Goal: Complete application form

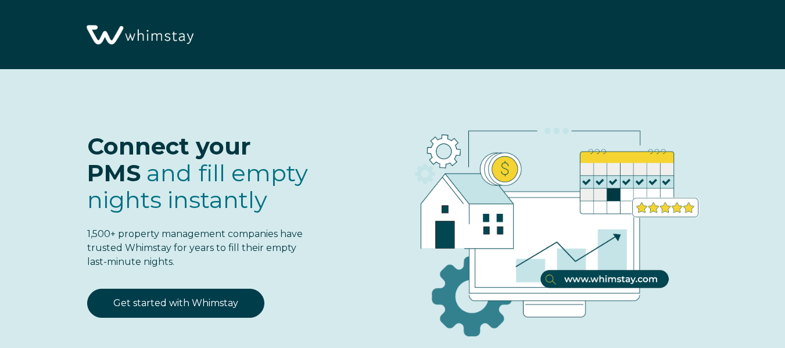
select select "PH"
select select "Standard"
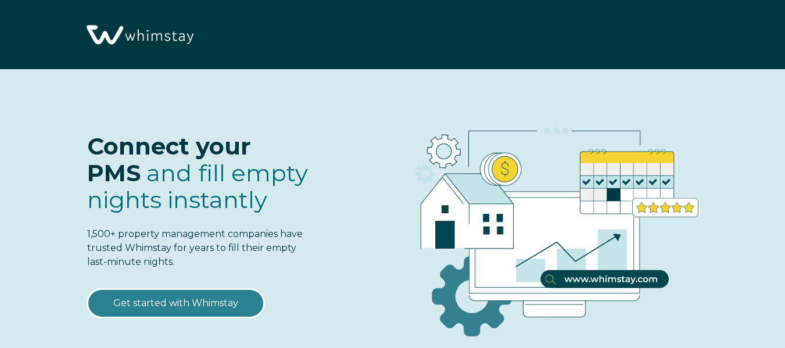
click at [167, 313] on link "Get started with Whimstay" at bounding box center [175, 303] width 177 height 29
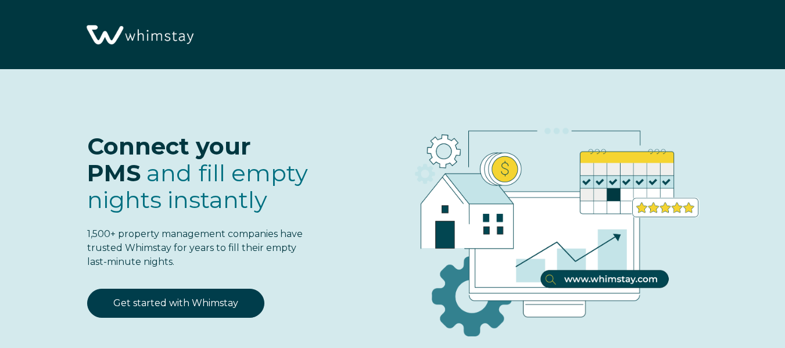
select select "PH"
select select "Standard"
